Goal: Navigation & Orientation: Go to known website

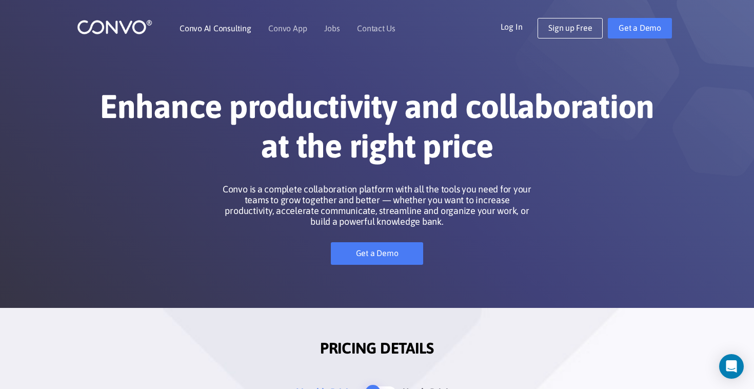
click at [220, 29] on link "Convo AI Consulting" at bounding box center [215, 28] width 71 height 8
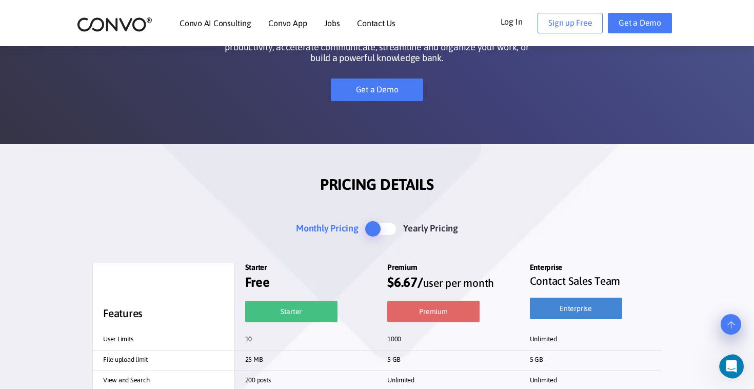
scroll to position [165, 0]
